Goal: Task Accomplishment & Management: Use online tool/utility

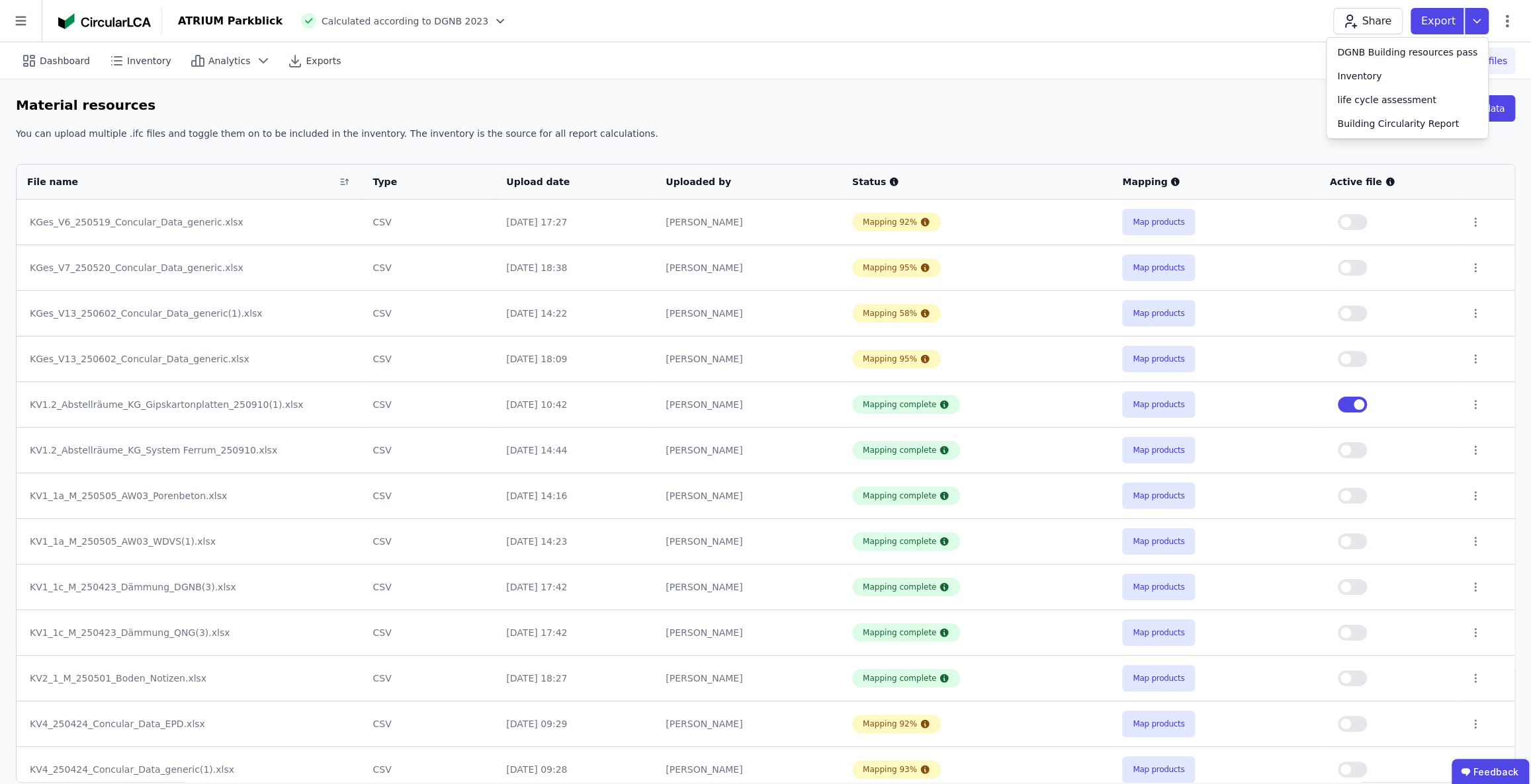
click at [1253, 105] on div "Material resources Upload data" at bounding box center [766, 110] width 1499 height 31
click at [1346, 406] on button "button" at bounding box center [1352, 405] width 29 height 16
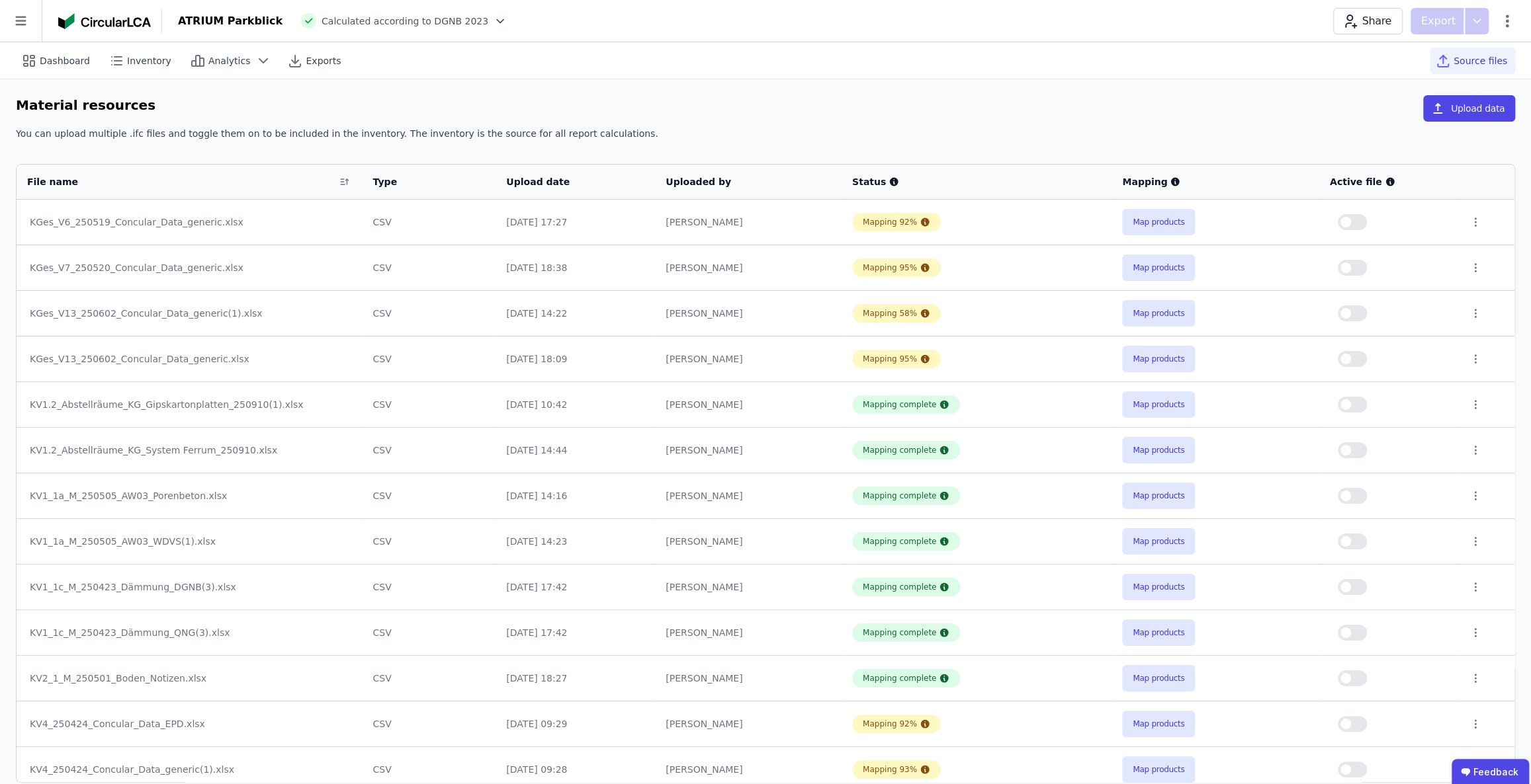
click at [1356, 403] on button "button" at bounding box center [1352, 405] width 29 height 16
click at [1474, 16] on icon at bounding box center [1476, 22] width 24 height 27
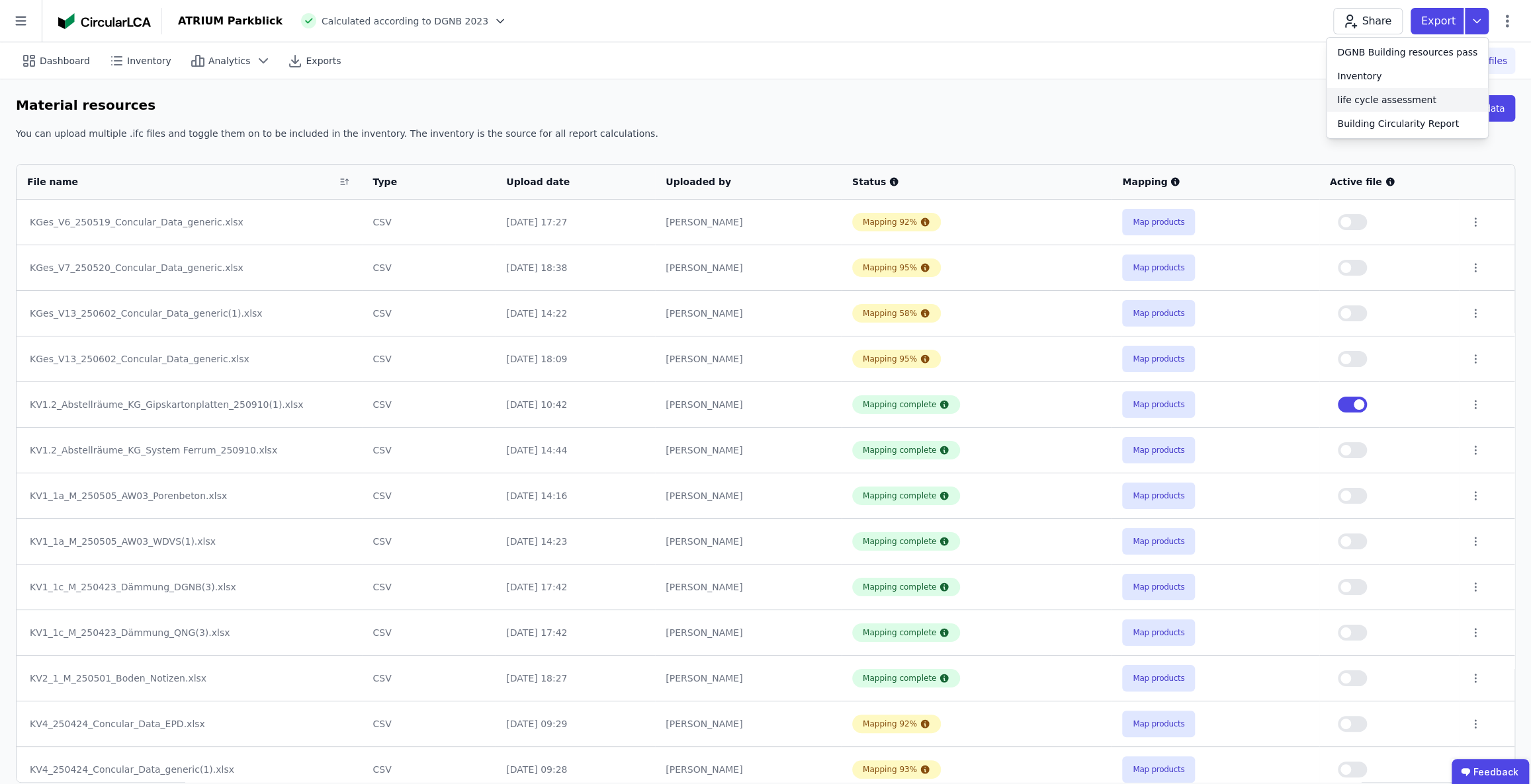
click at [1410, 99] on div "life cycle assessment" at bounding box center [1386, 99] width 99 height 13
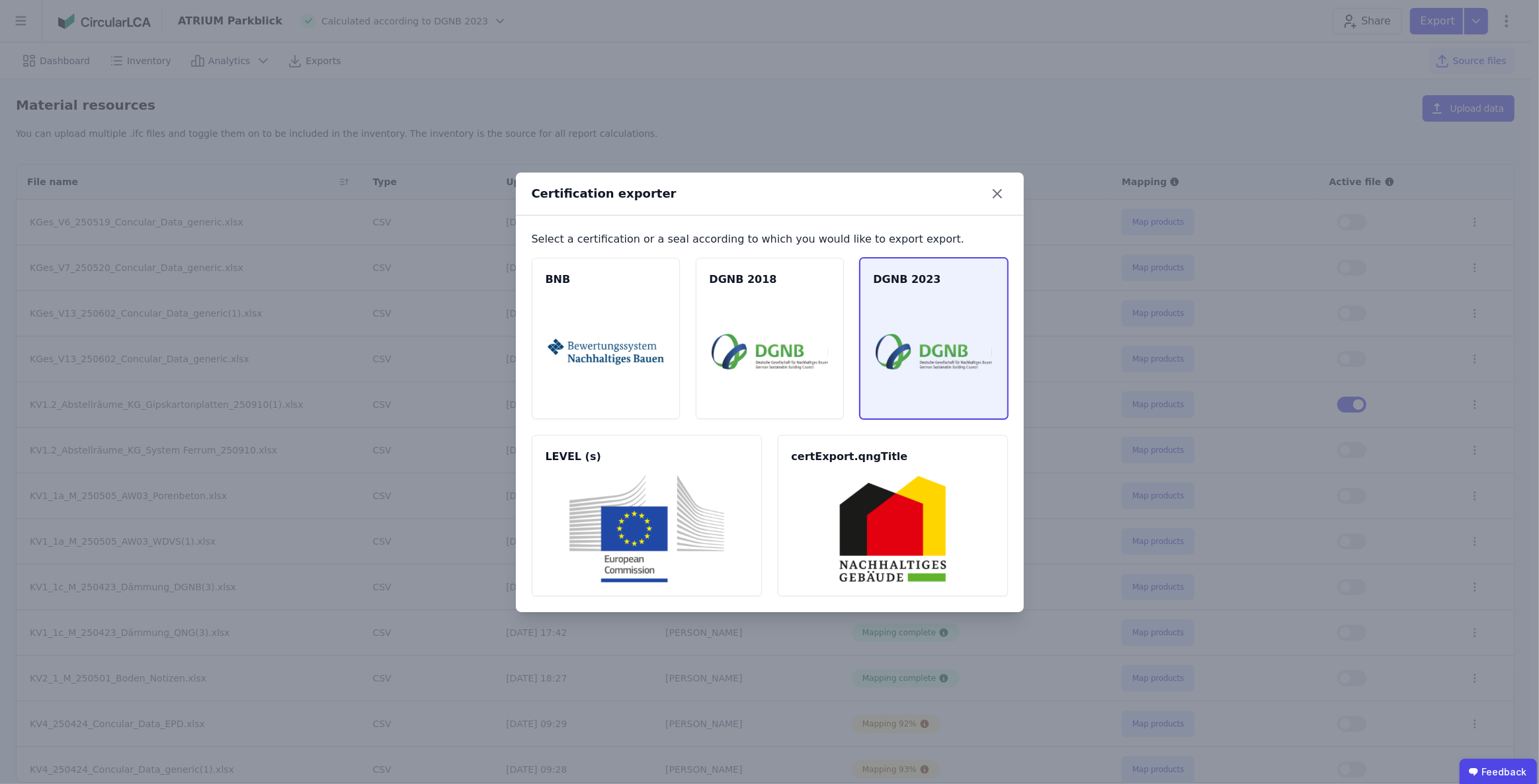
click at [929, 331] on img at bounding box center [934, 352] width 117 height 108
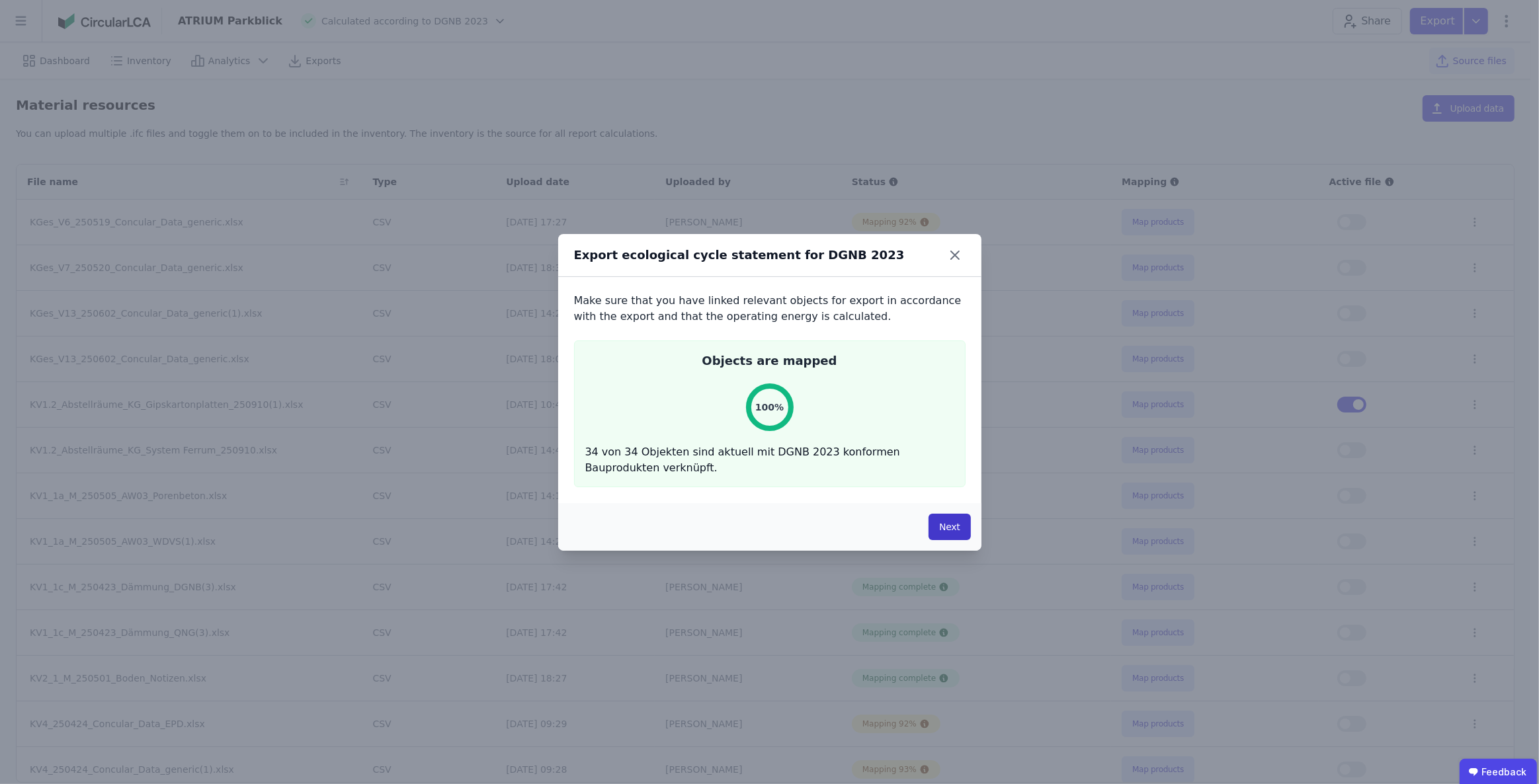
click at [952, 531] on button "Next" at bounding box center [949, 527] width 41 height 27
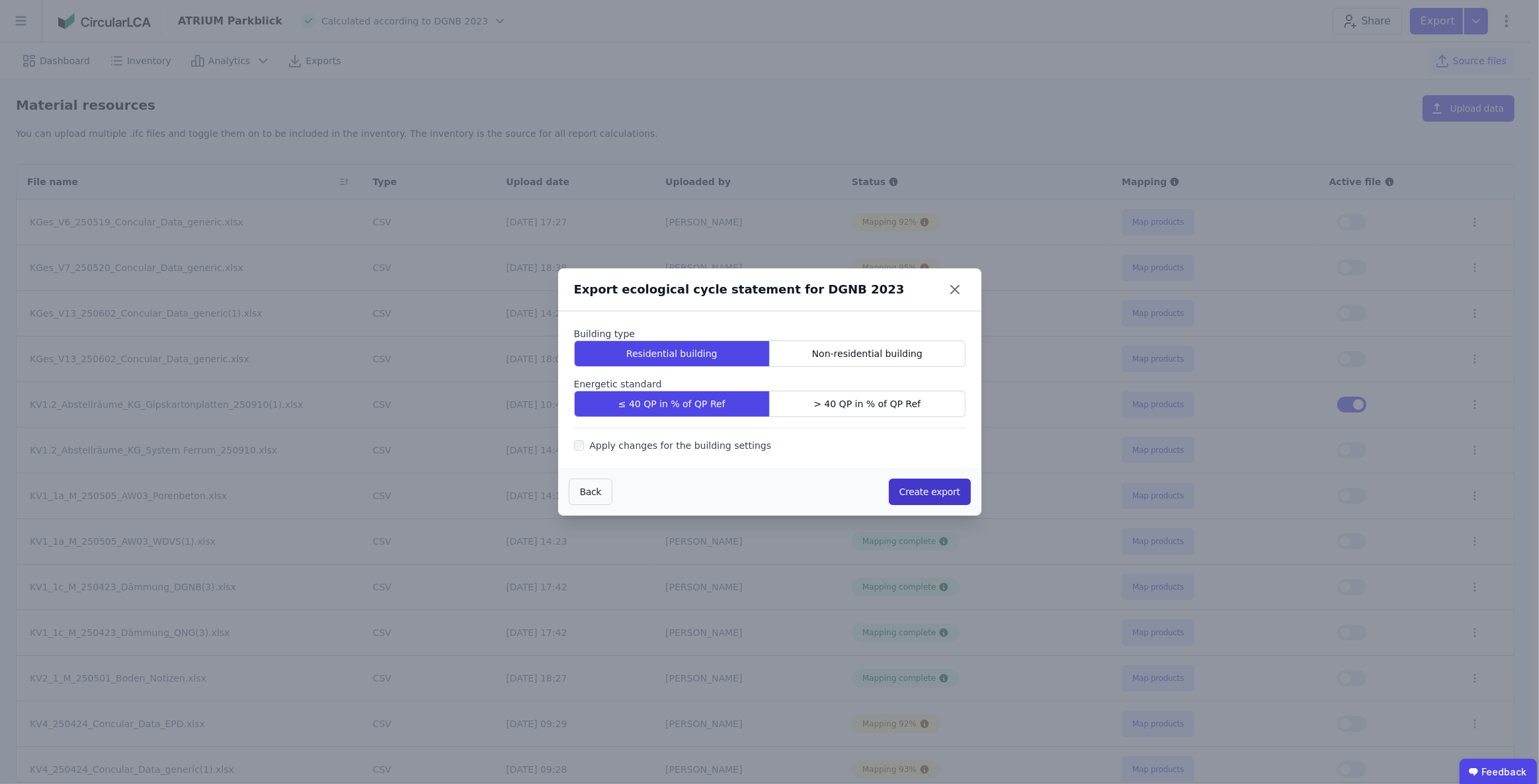
click at [929, 493] on button "Create export" at bounding box center [930, 492] width 82 height 27
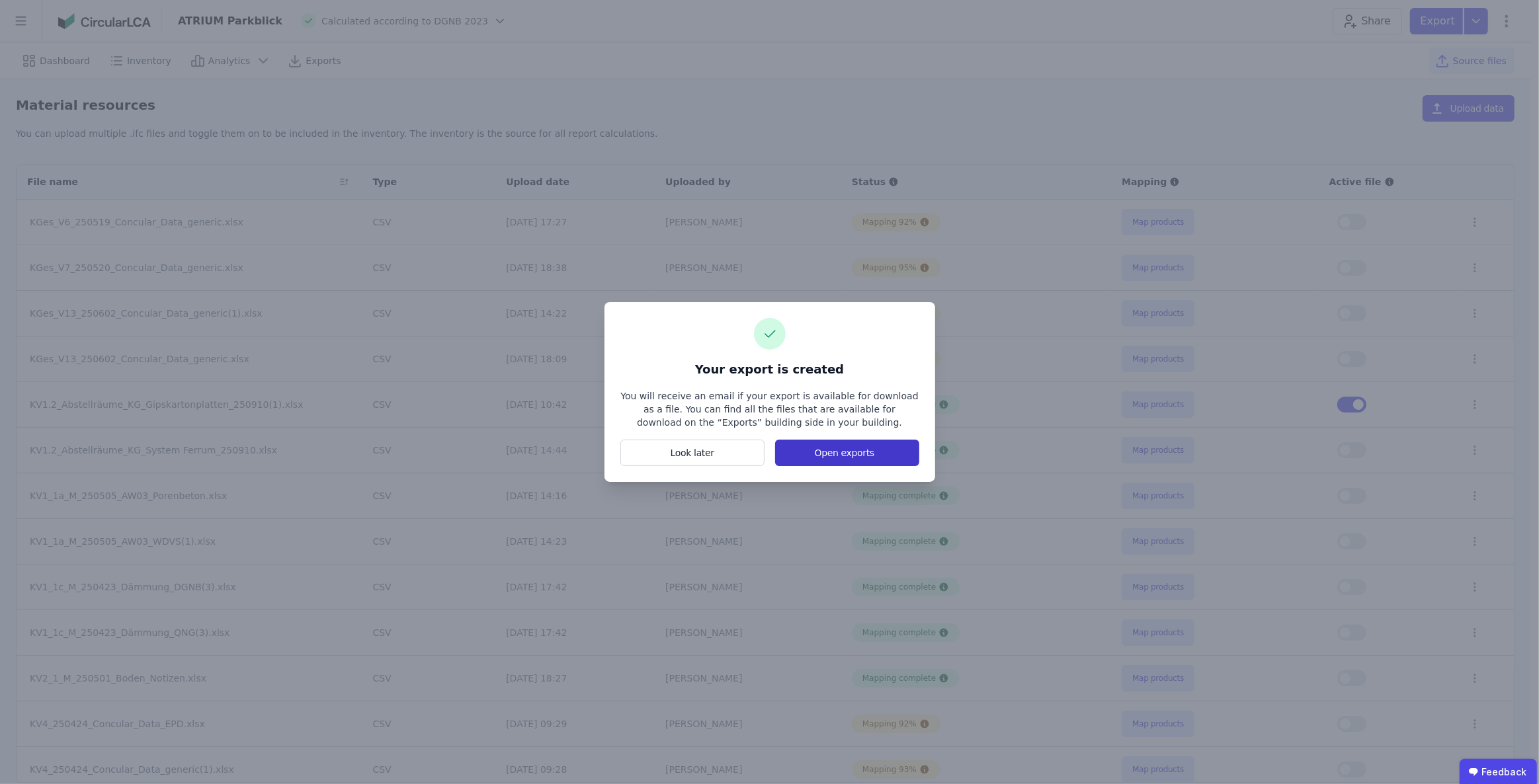
click at [841, 455] on button "Open exports" at bounding box center [847, 453] width 143 height 27
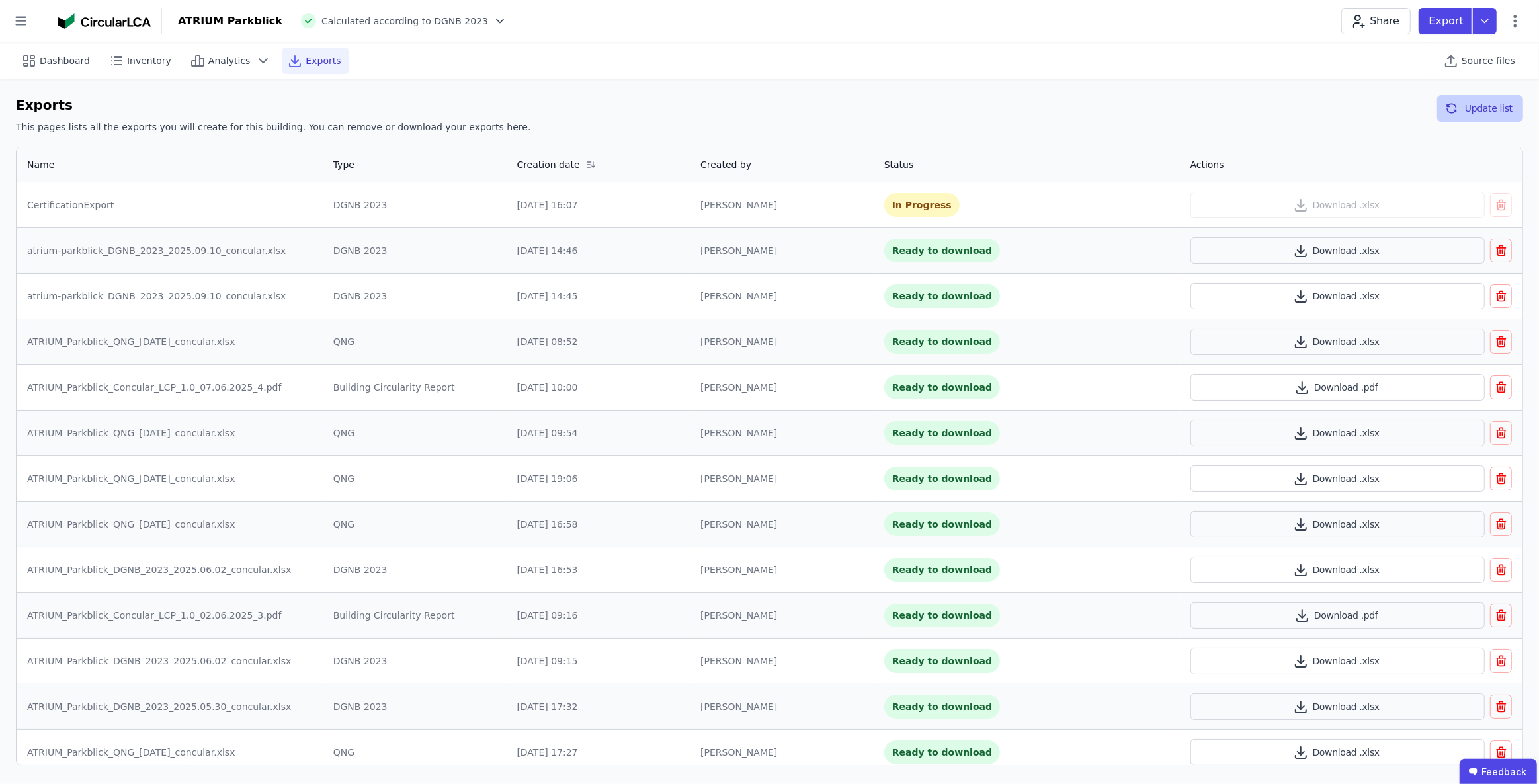
click at [1458, 109] on icon "button" at bounding box center [1451, 108] width 13 height 16
click at [1346, 205] on button "Download .xlsx" at bounding box center [1337, 205] width 294 height 27
click at [134, 65] on span "Inventory" at bounding box center [149, 61] width 44 height 13
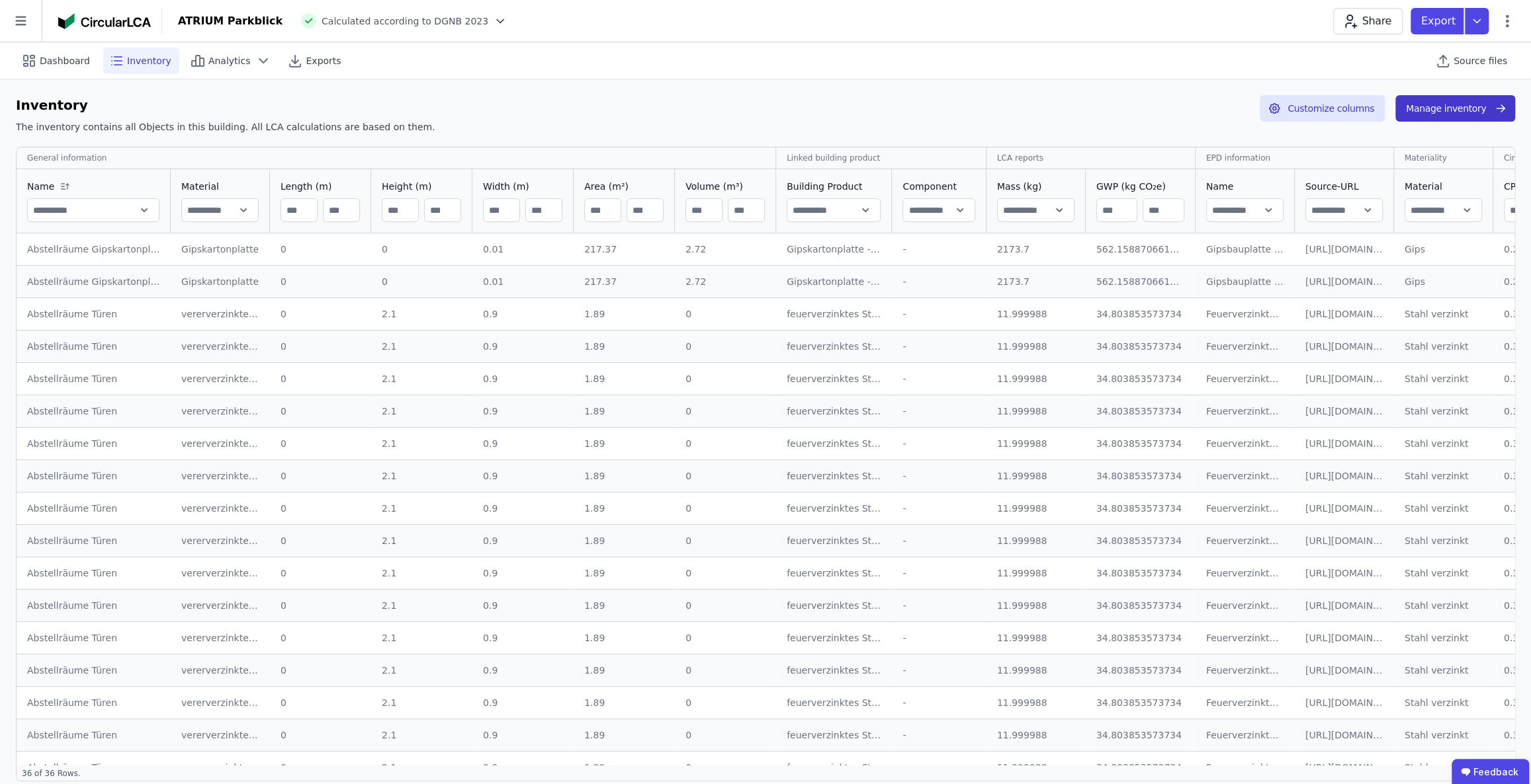
click at [1435, 102] on button "Manage inventory" at bounding box center [1455, 108] width 120 height 27
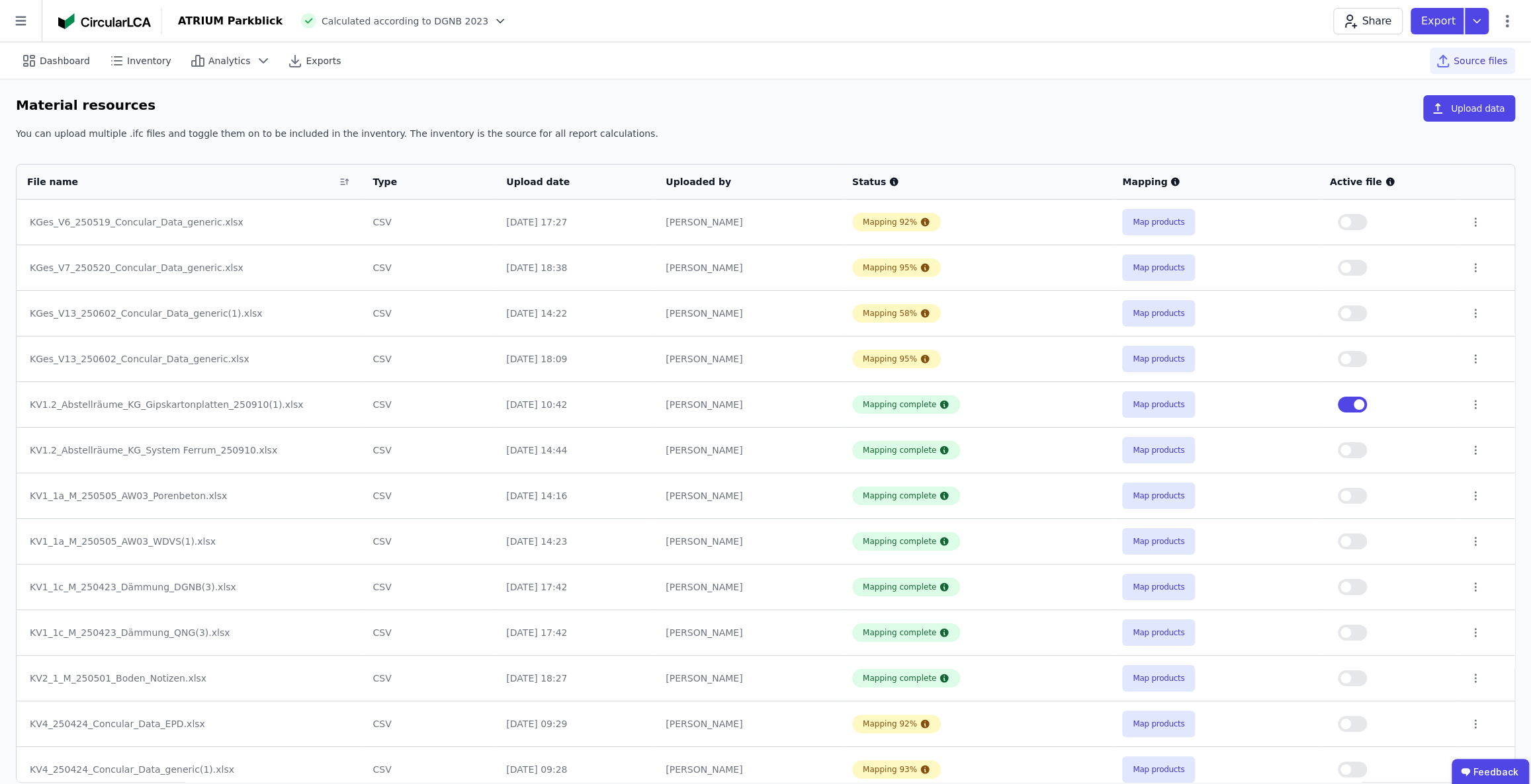
click at [1344, 401] on button "button" at bounding box center [1352, 405] width 29 height 16
click at [1354, 452] on button "button" at bounding box center [1352, 451] width 29 height 16
click at [59, 63] on span "Dashboard" at bounding box center [65, 61] width 50 height 13
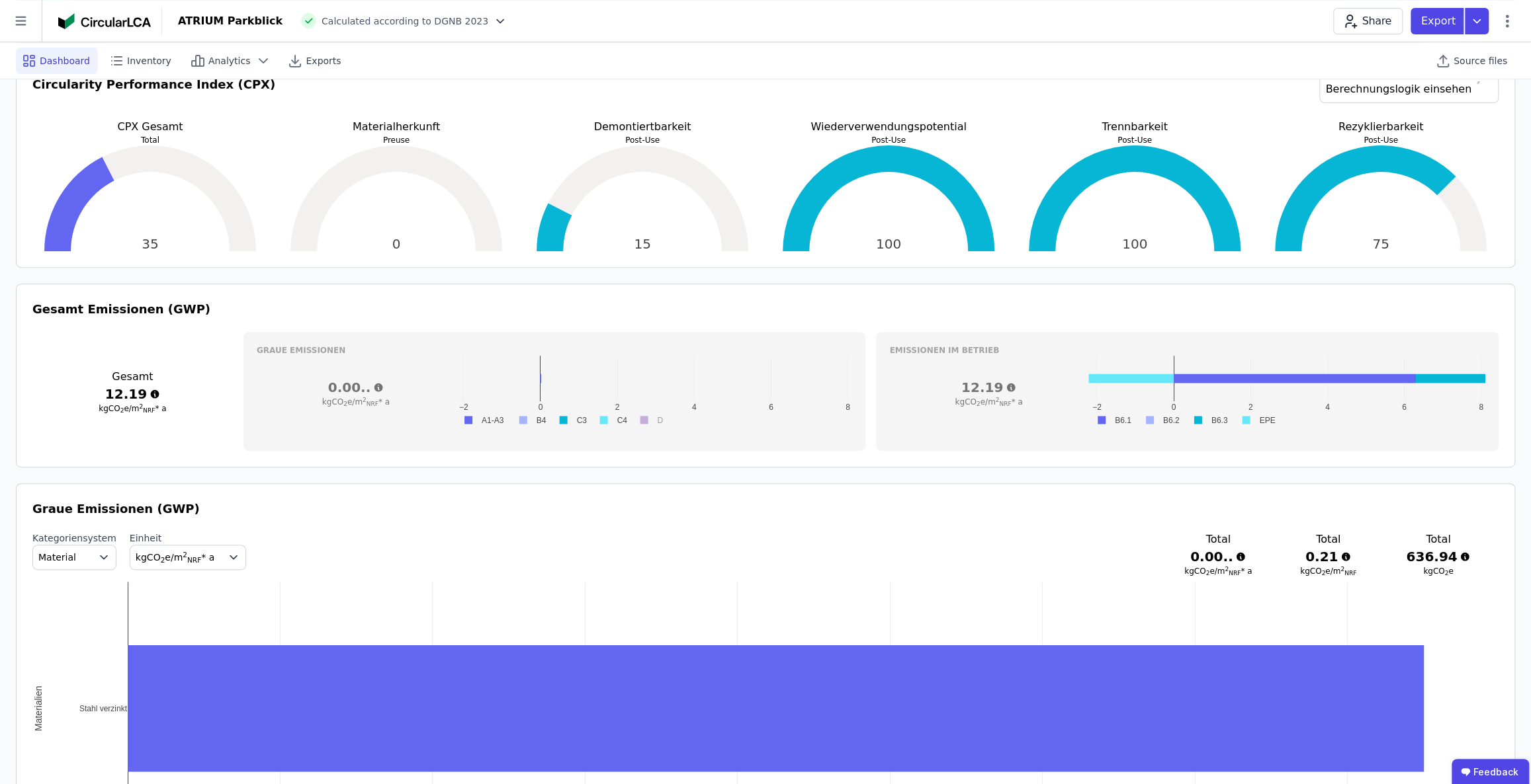
scroll to position [300, 0]
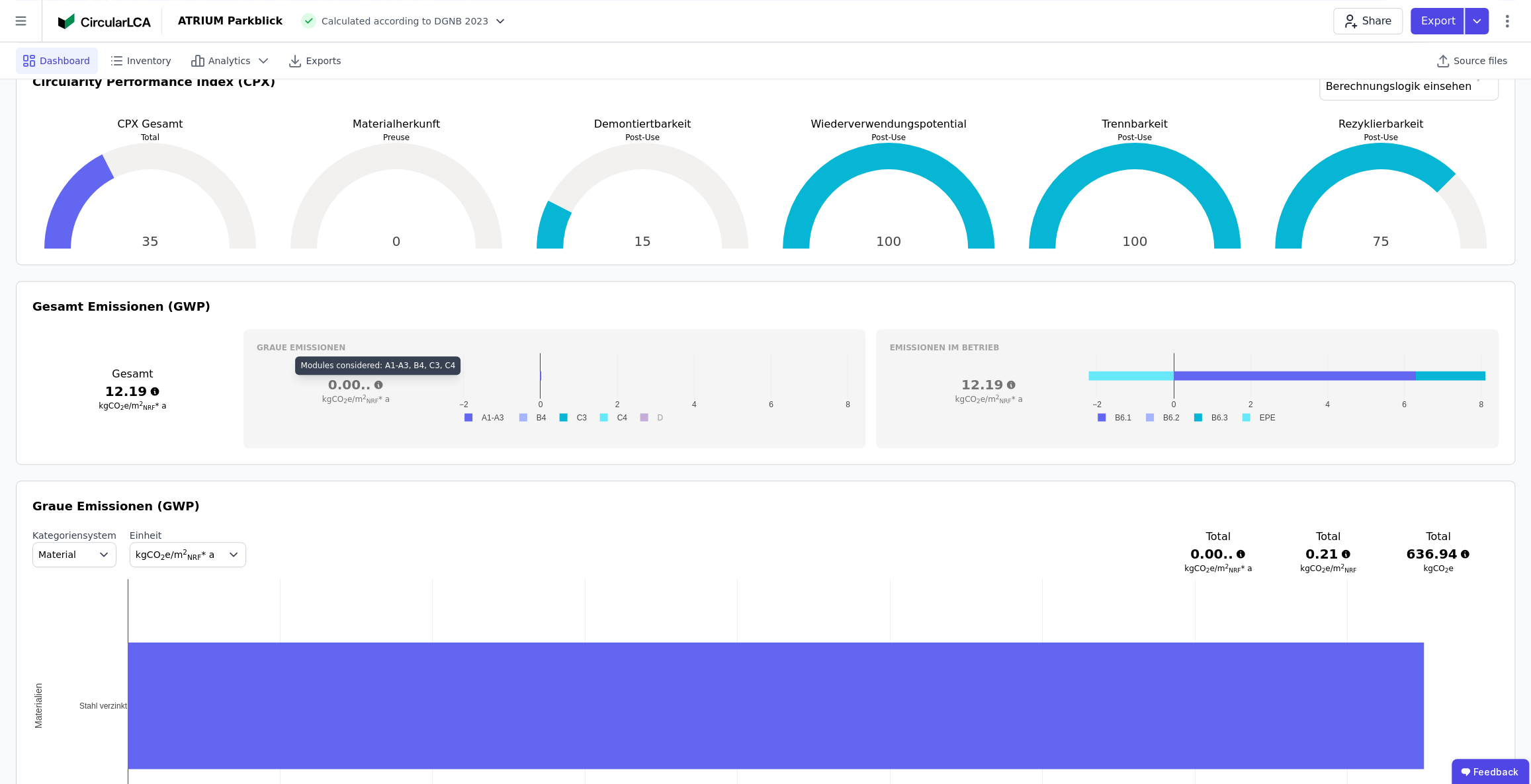
click at [376, 382] on icon at bounding box center [378, 385] width 11 height 11
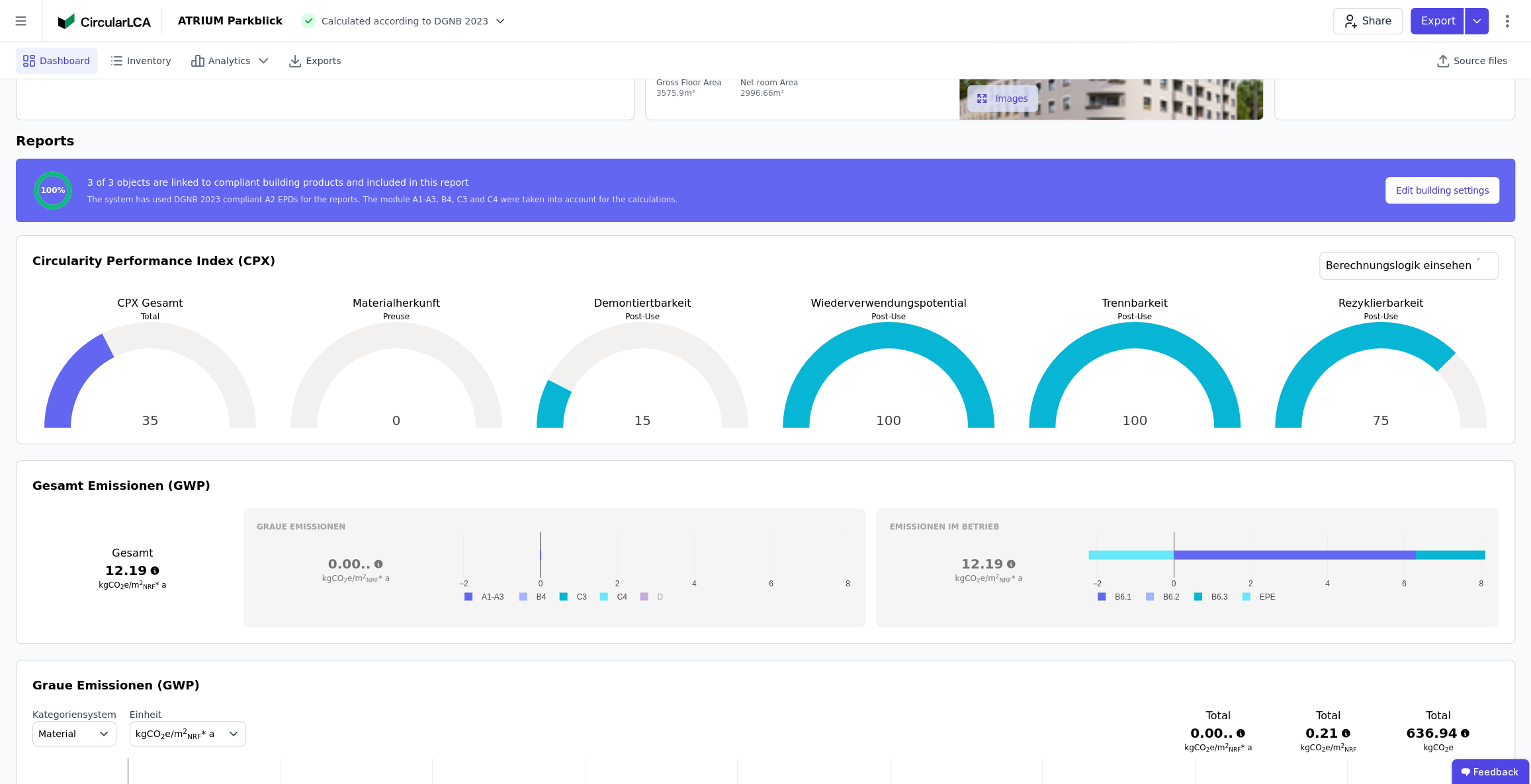
scroll to position [0, 0]
